Goal: Transaction & Acquisition: Purchase product/service

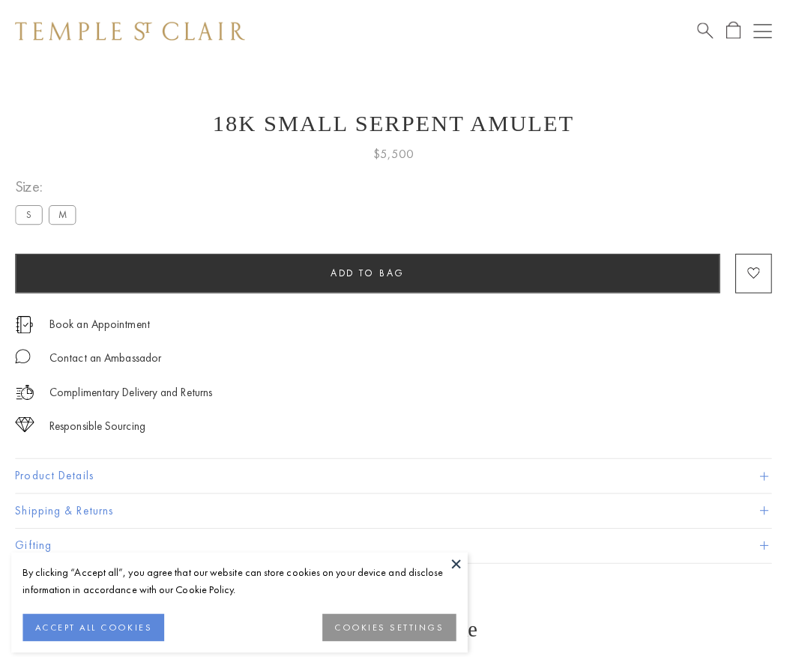
scroll to position [14, 0]
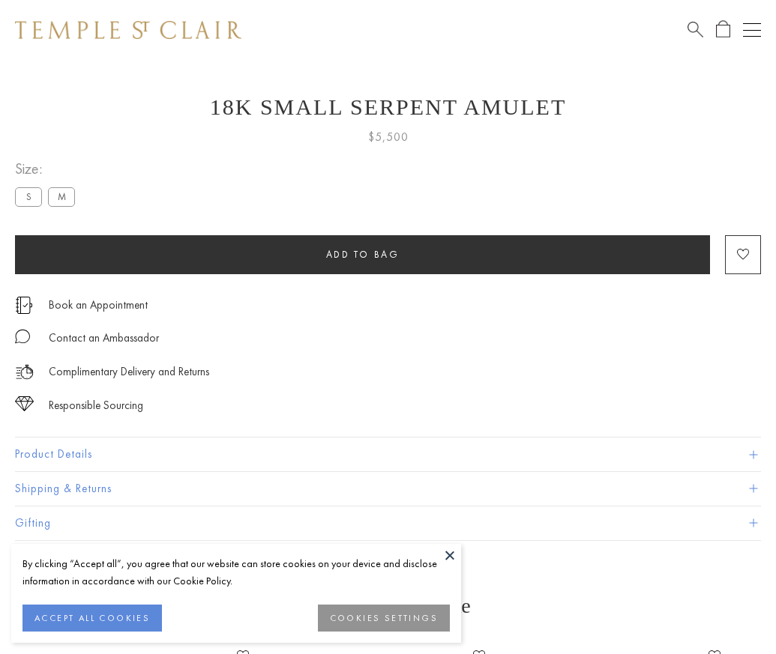
click at [362, 254] on span "Add to bag" at bounding box center [362, 254] width 73 height 13
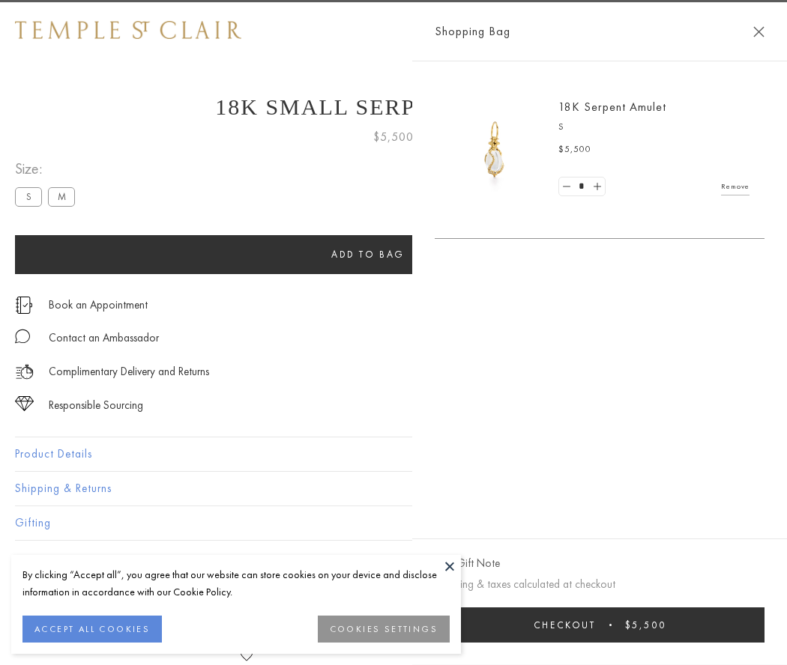
click at [612, 625] on span "submit" at bounding box center [610, 625] width 2 height 2
